Goal: Task Accomplishment & Management: Use online tool/utility

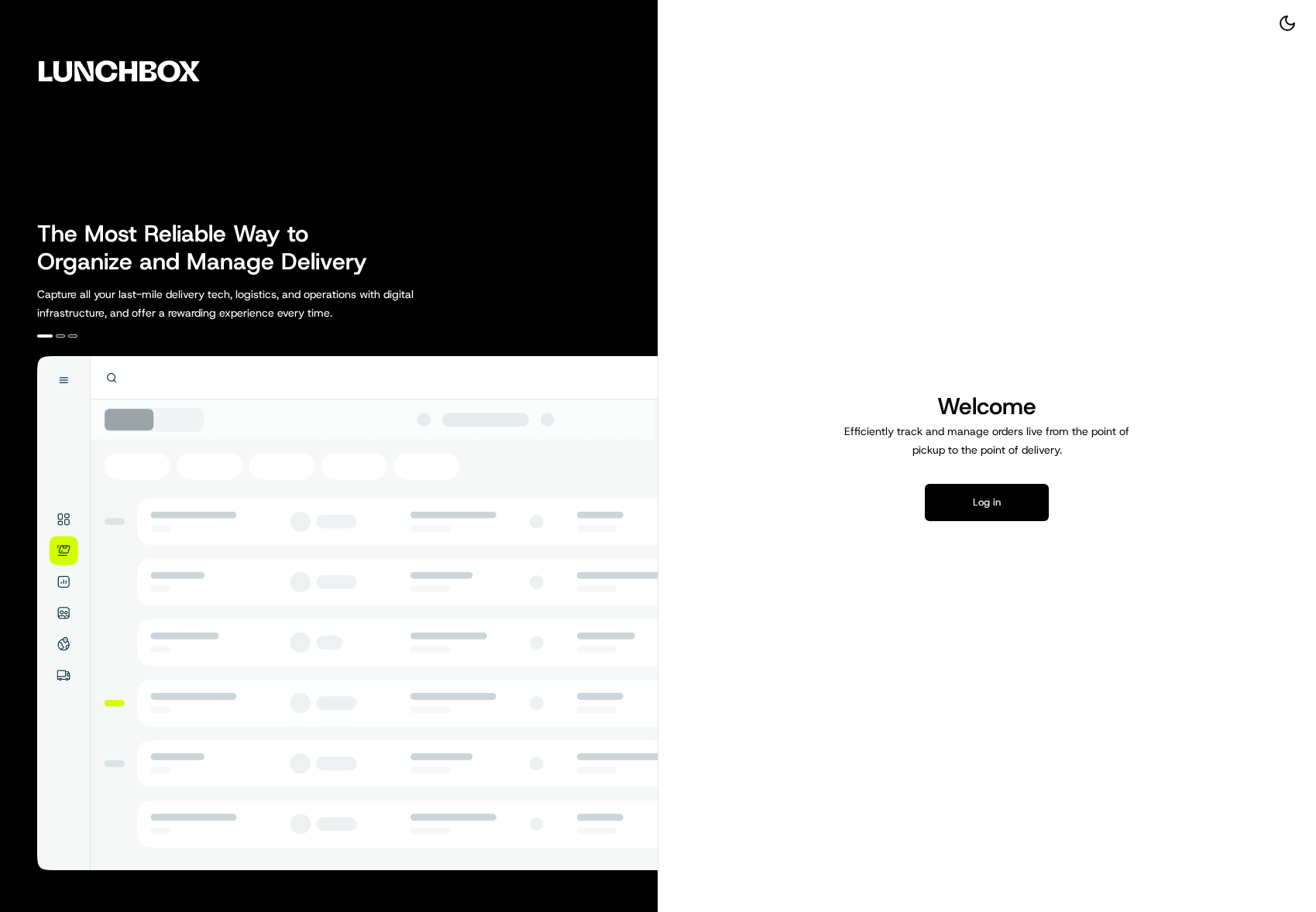
click at [916, 508] on button "Log in" at bounding box center [986, 502] width 124 height 37
